Goal: Task Accomplishment & Management: Manage account settings

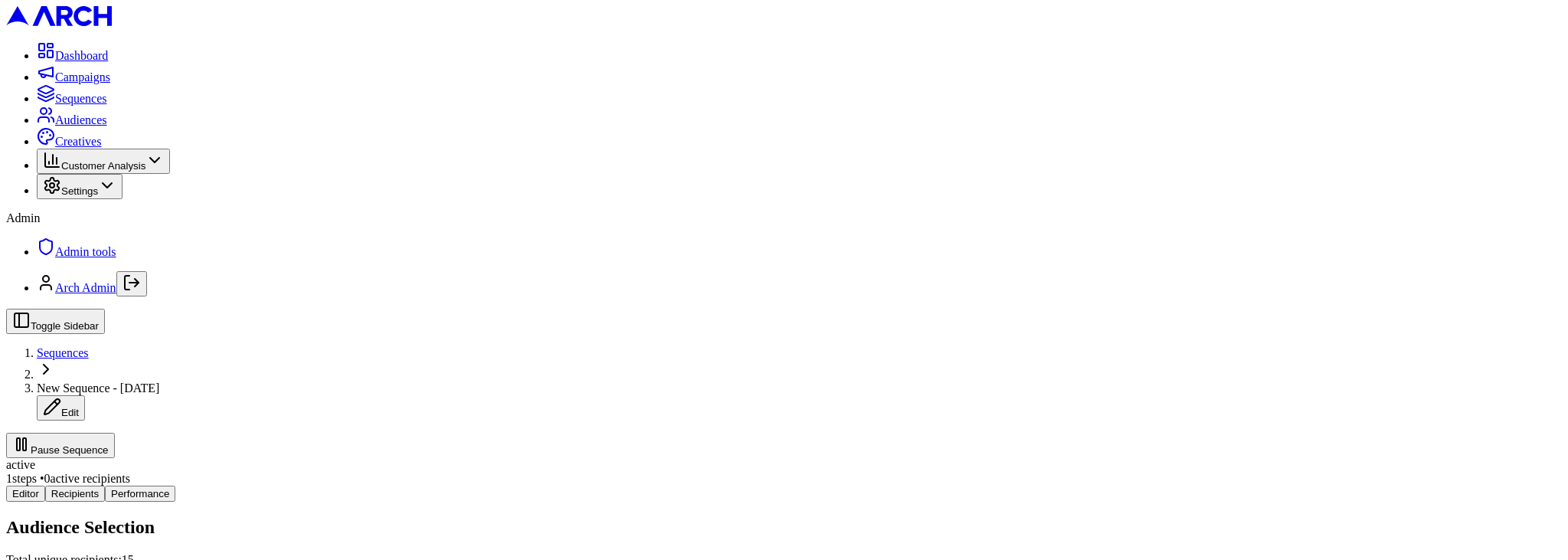
click at [58, 126] on span "Audiences" at bounding box center [80, 119] width 52 height 13
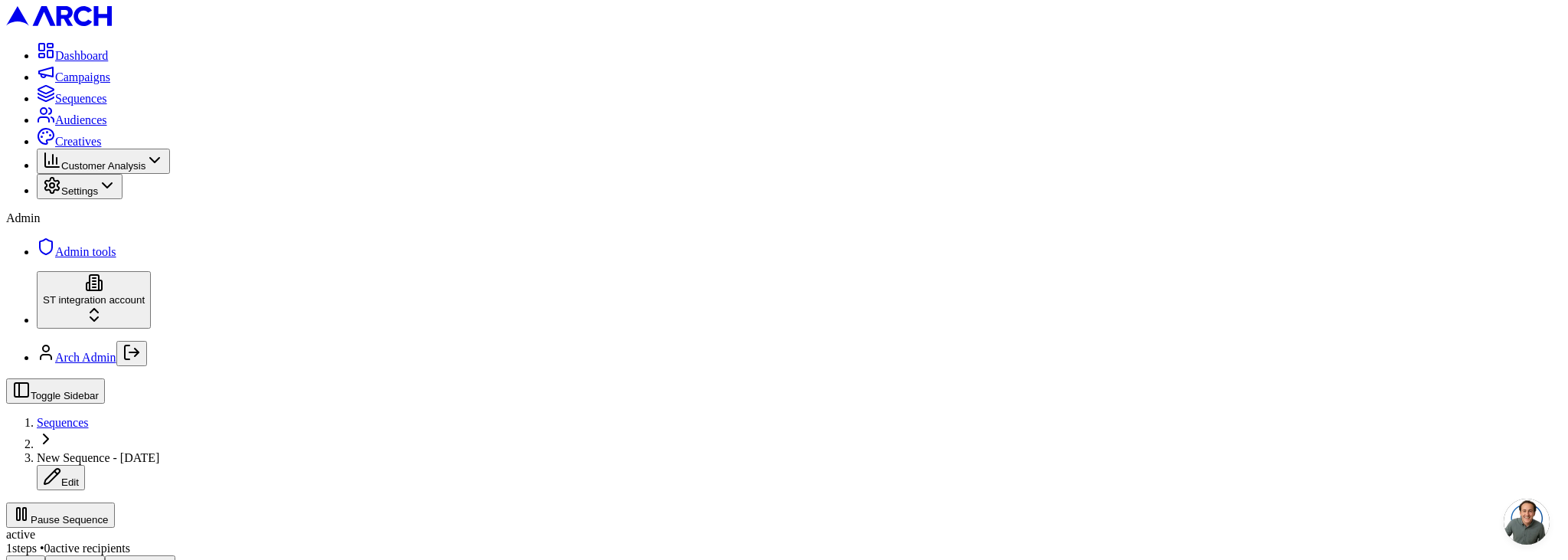
scroll to position [181, 0]
click at [141, 362] on icon "Log out" at bounding box center [131, 352] width 19 height 19
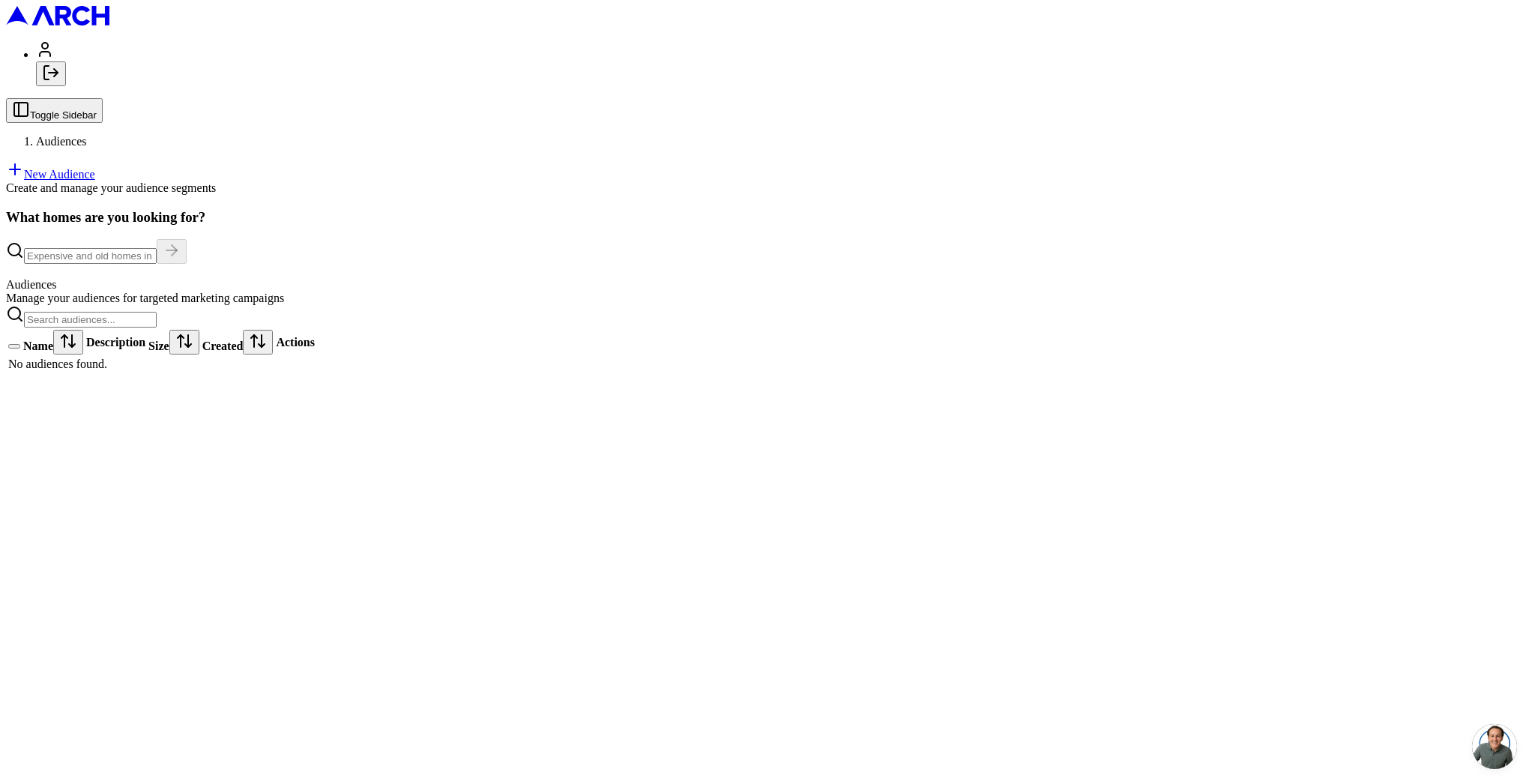
click at [96, 168] on link "New Audience" at bounding box center [50, 174] width 89 height 12
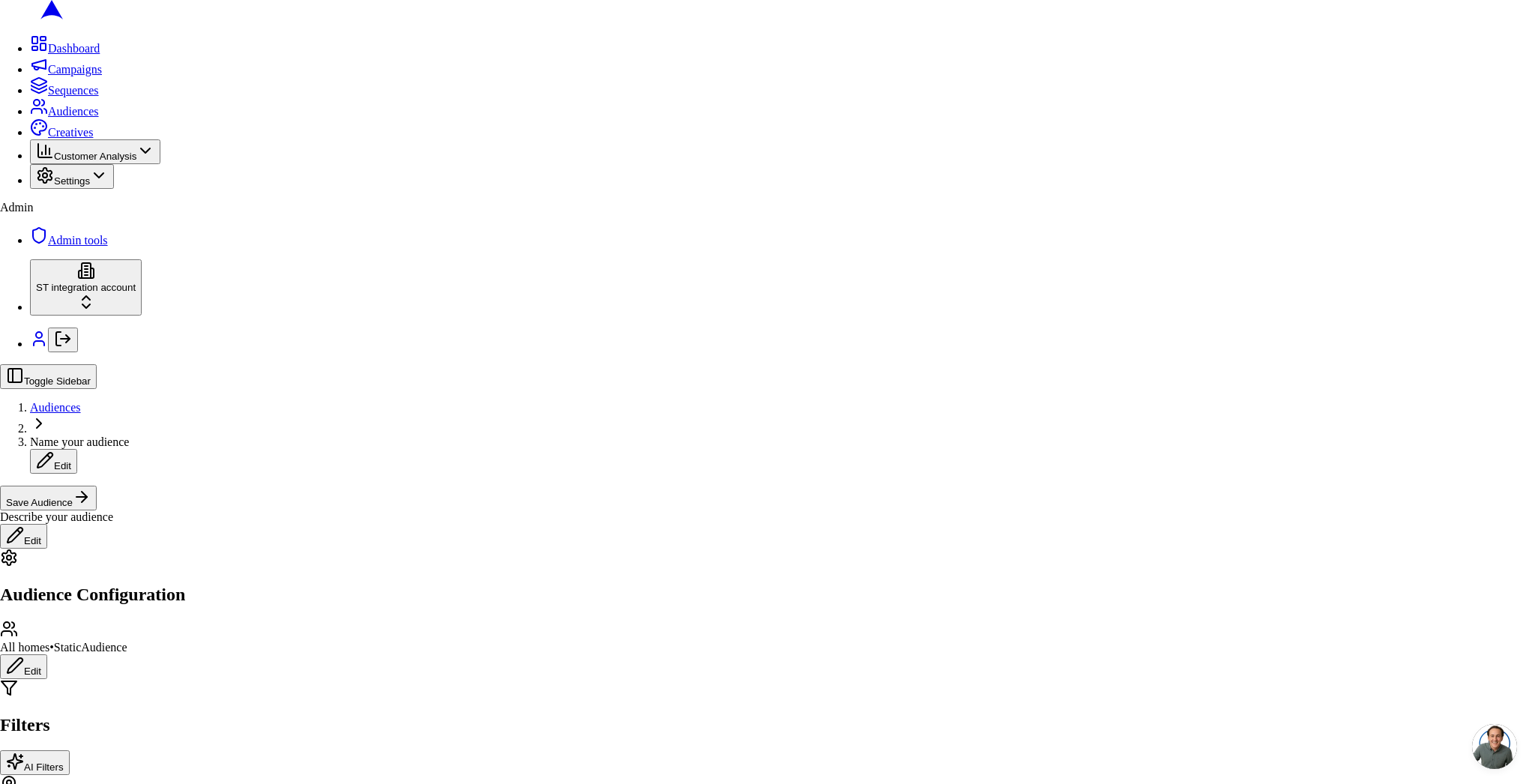
drag, startPoint x: 702, startPoint y: 480, endPoint x: 816, endPoint y: 529, distance: 124.1
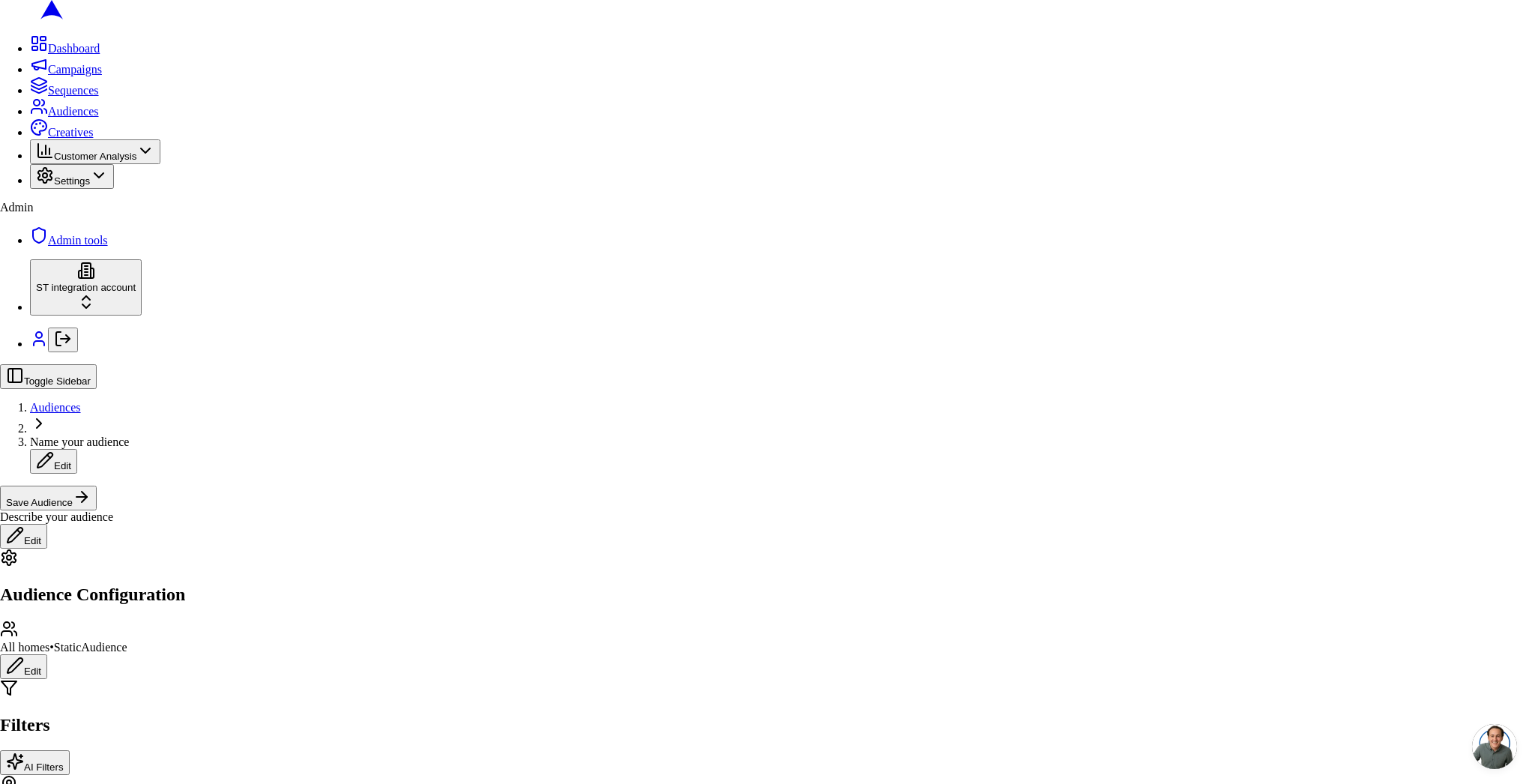
drag, startPoint x: 965, startPoint y: 581, endPoint x: 917, endPoint y: 552, distance: 56.1
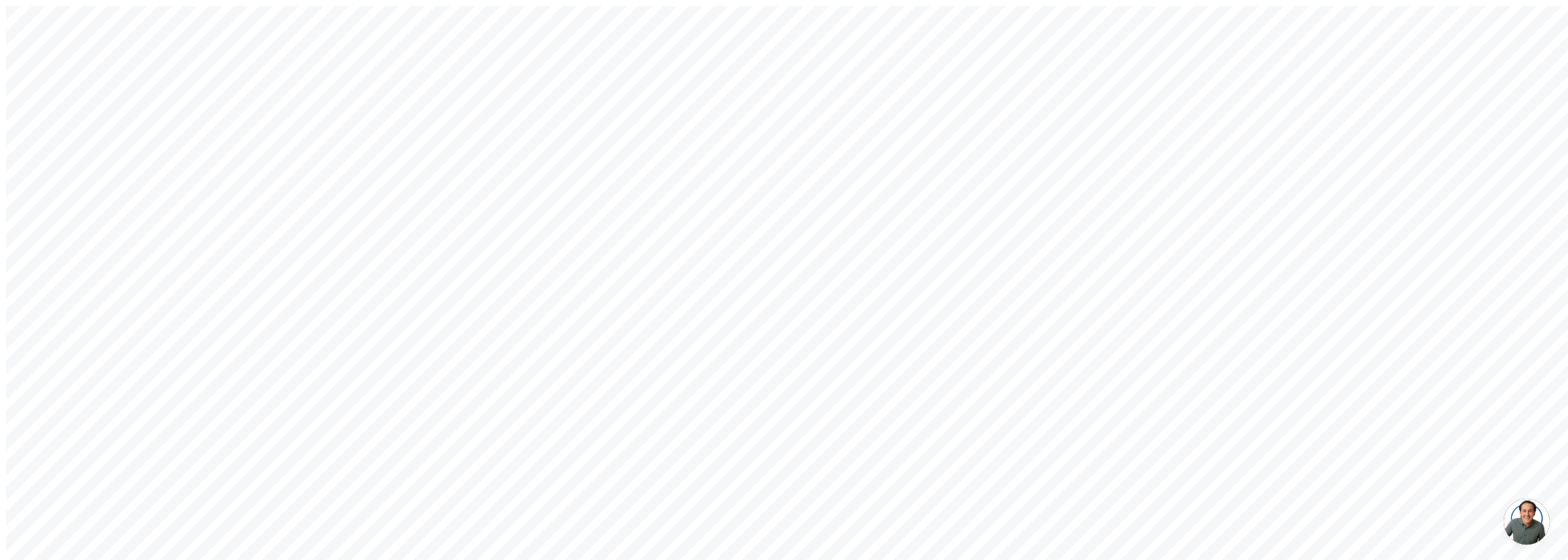
type input "[EMAIL_ADDRESS][DOMAIN_NAME]"
